Goal: Task Accomplishment & Management: Complete application form

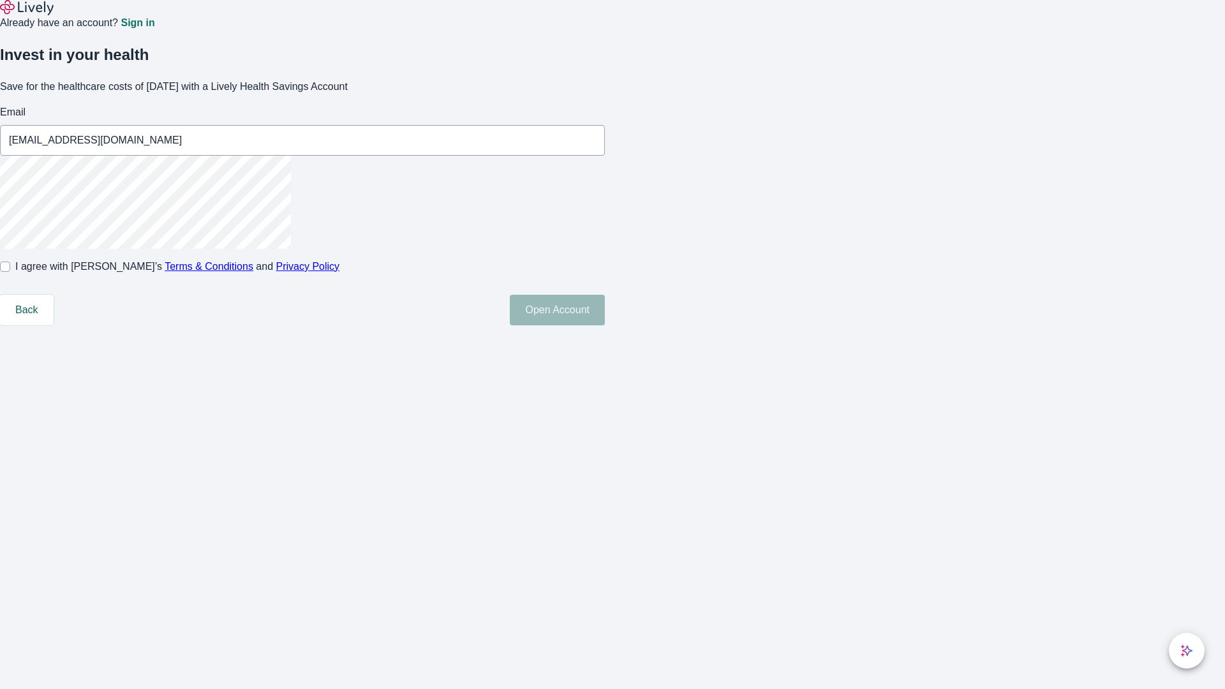
click at [10, 272] on input "I agree with Lively’s Terms & Conditions and Privacy Policy" at bounding box center [5, 267] width 10 height 10
checkbox input "true"
click at [605, 325] on button "Open Account" at bounding box center [557, 310] width 95 height 31
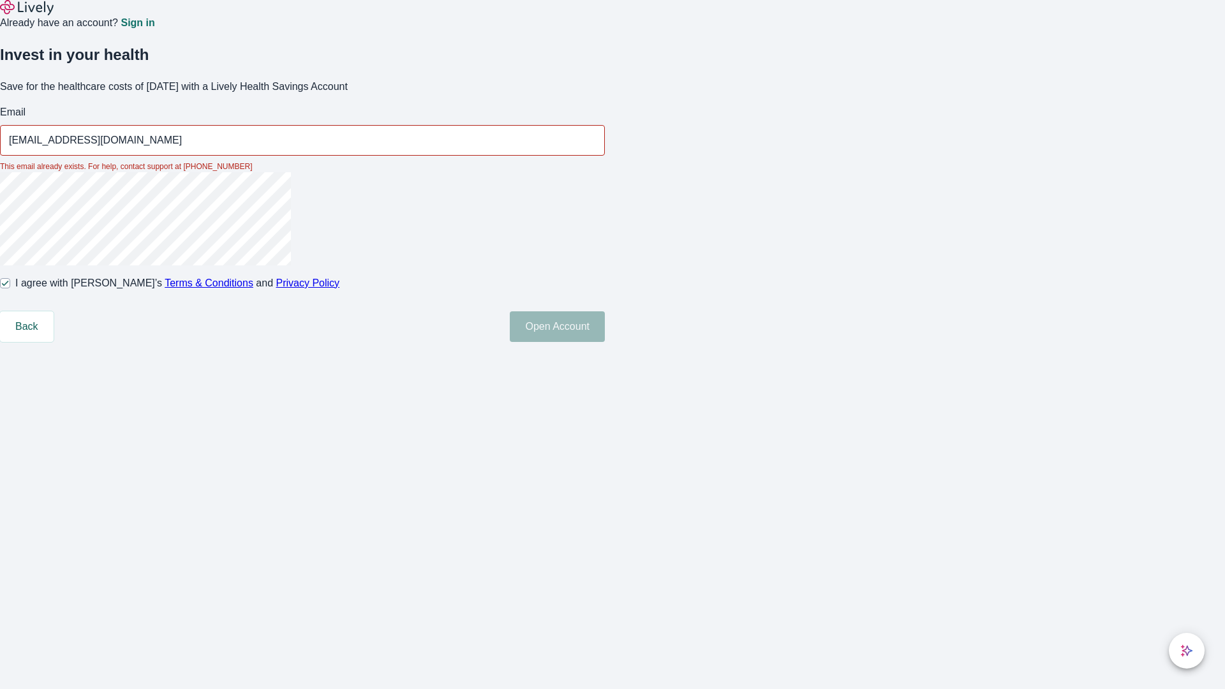
type input "[EMAIL_ADDRESS][DOMAIN_NAME]"
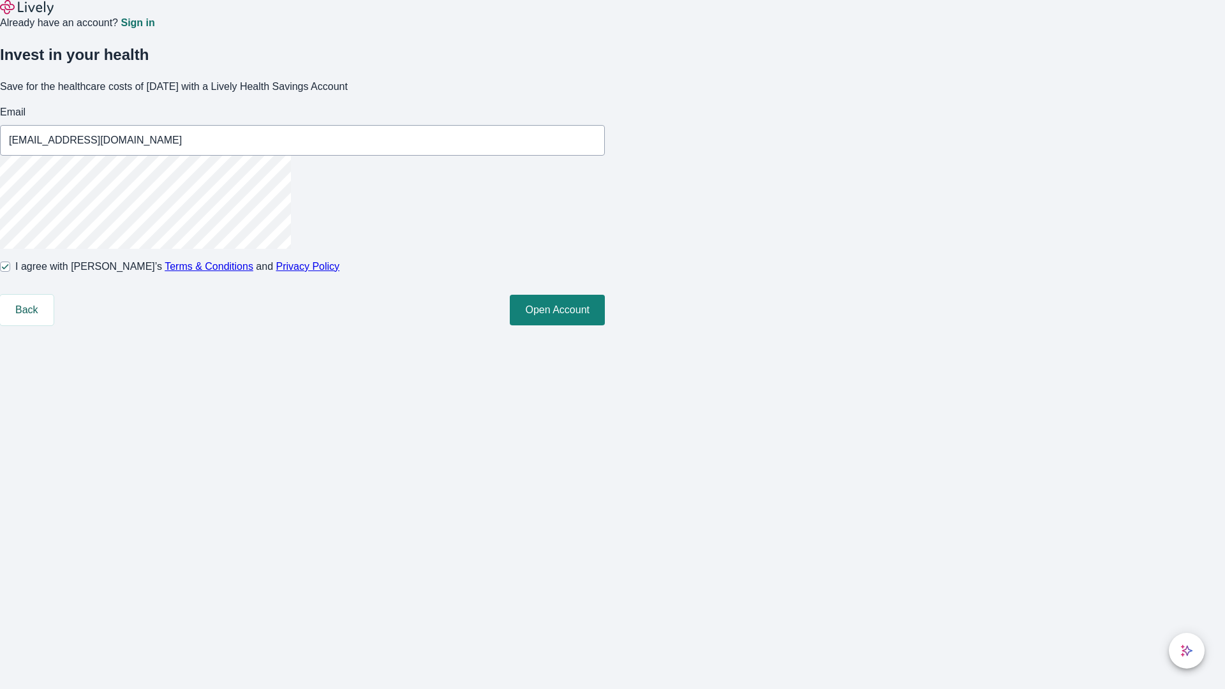
click at [10, 272] on input "I agree with Lively’s Terms & Conditions and Privacy Policy" at bounding box center [5, 267] width 10 height 10
checkbox input "false"
type input "[EMAIL_ADDRESS][DOMAIN_NAME]"
click at [10, 272] on input "I agree with Lively’s Terms & Conditions and Privacy Policy" at bounding box center [5, 267] width 10 height 10
checkbox input "true"
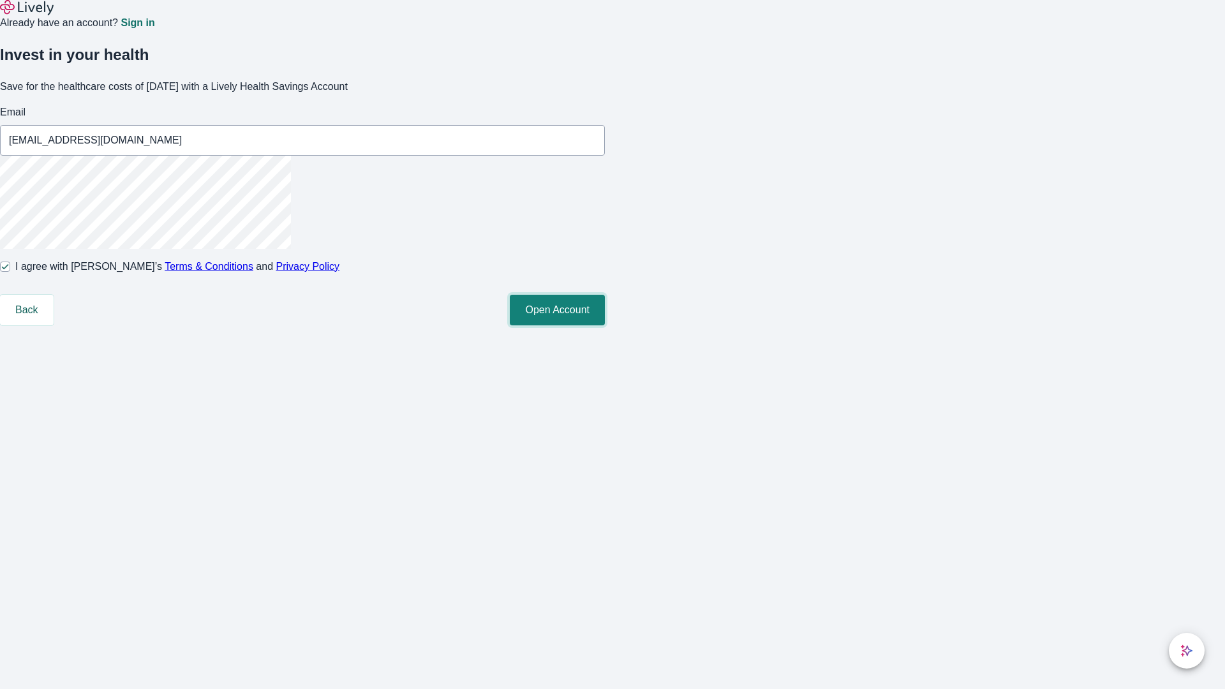
click at [605, 325] on button "Open Account" at bounding box center [557, 310] width 95 height 31
